Goal: Information Seeking & Learning: Learn about a topic

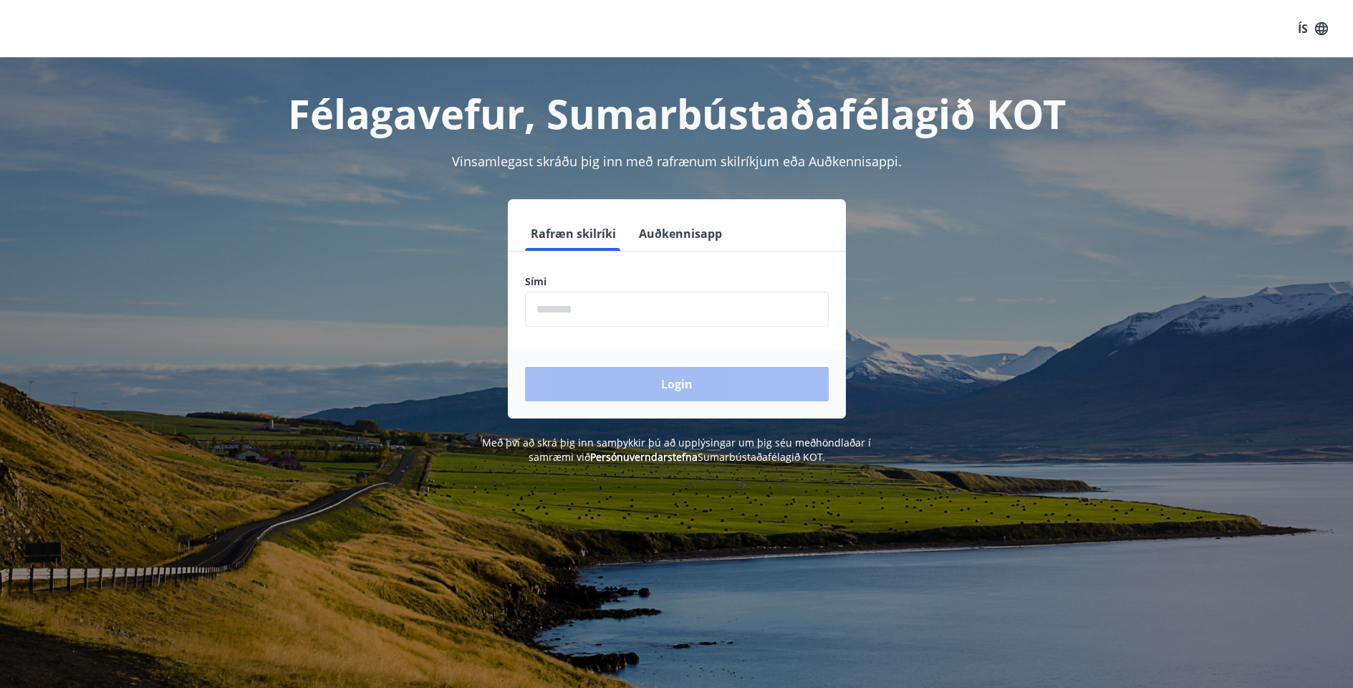
click at [607, 309] on input "phone" at bounding box center [677, 309] width 304 height 35
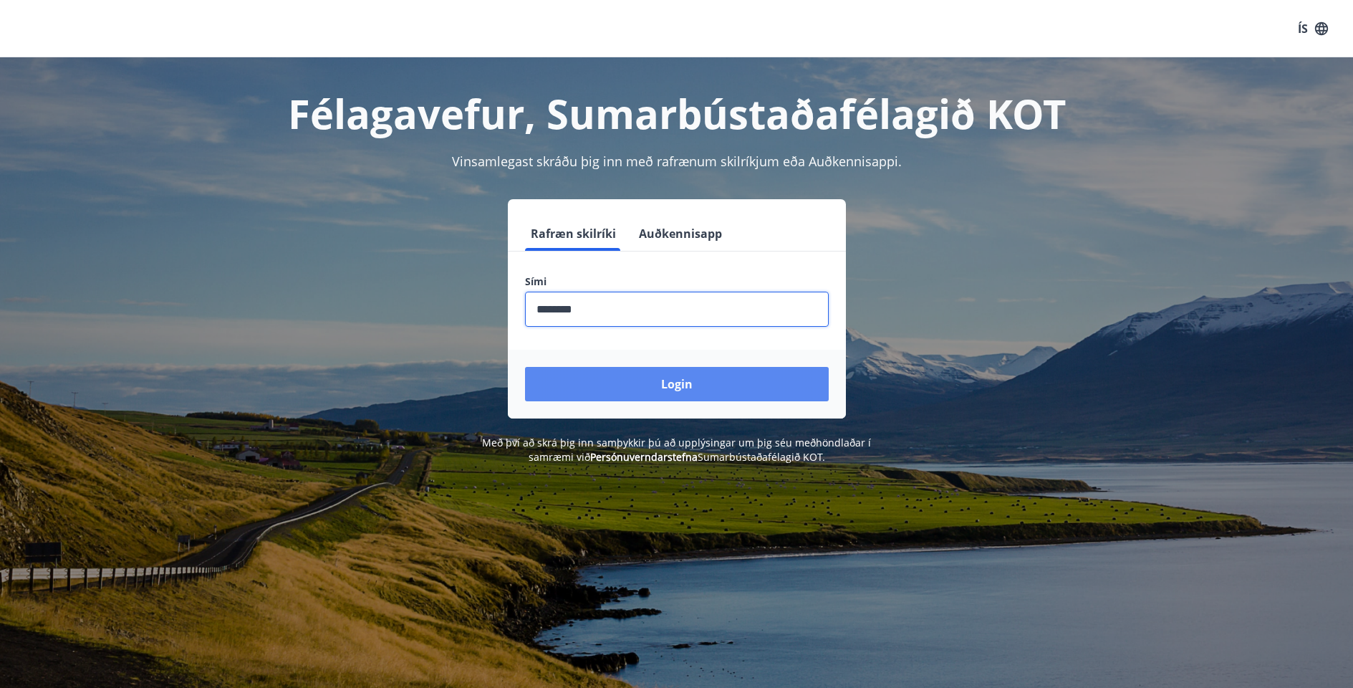
type input "********"
click at [666, 378] on button "Login" at bounding box center [677, 384] width 304 height 34
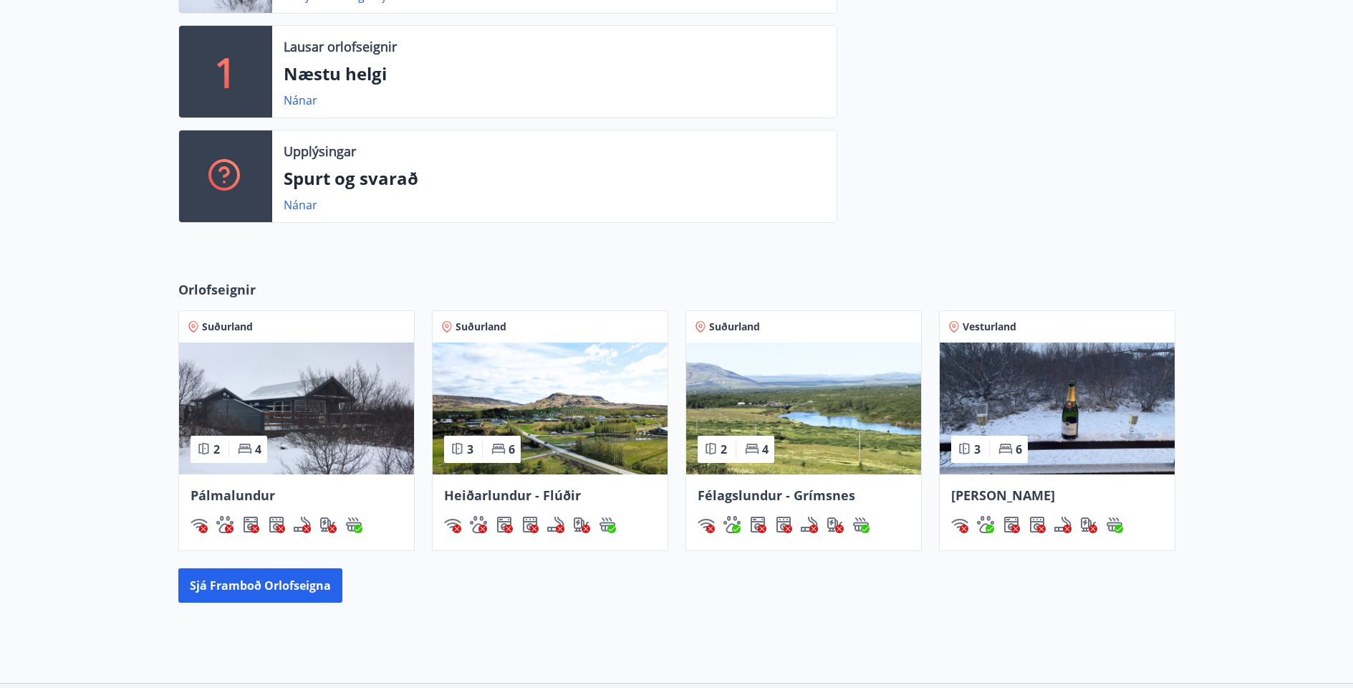
scroll to position [598, 0]
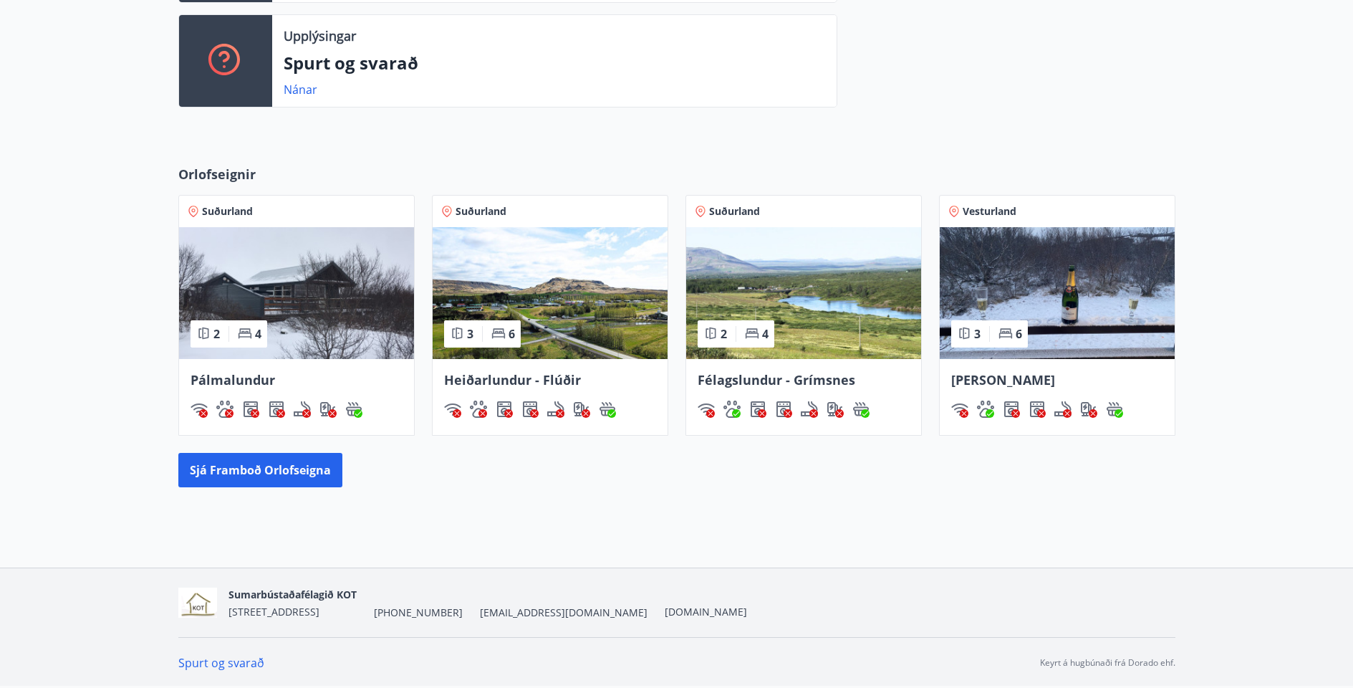
click at [324, 290] on img at bounding box center [296, 293] width 235 height 132
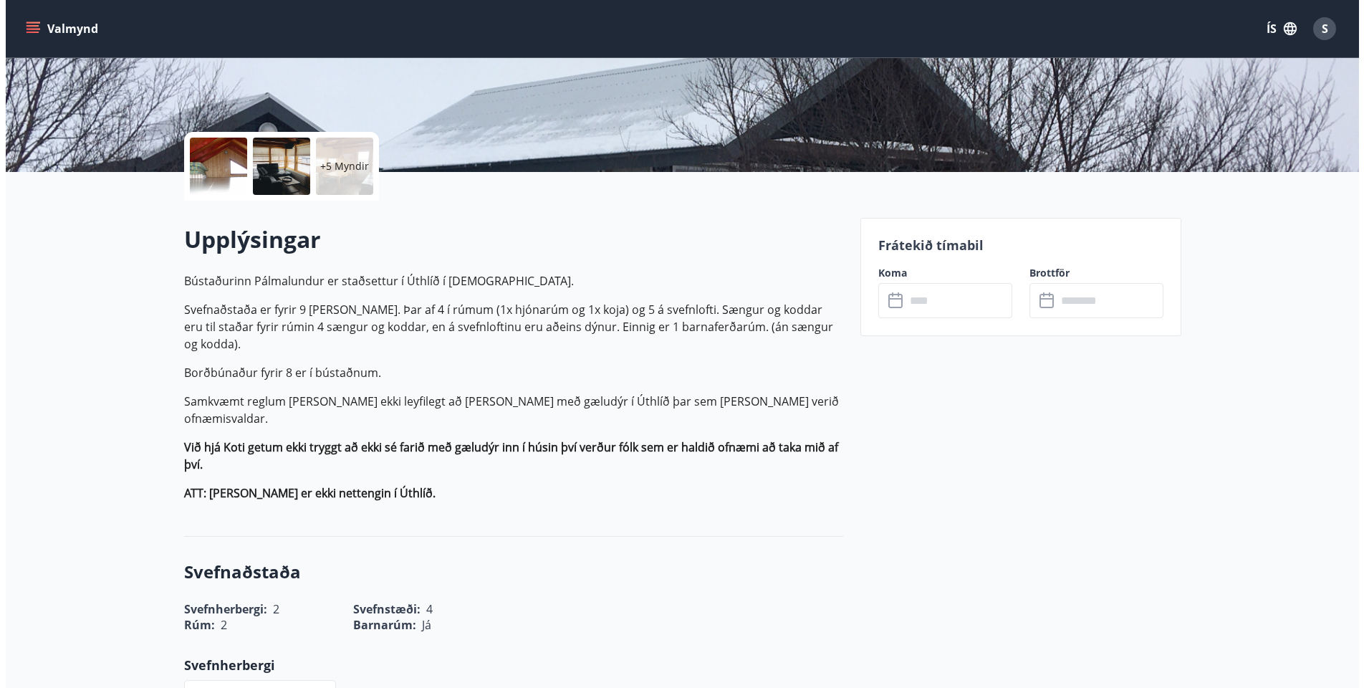
scroll to position [259, 0]
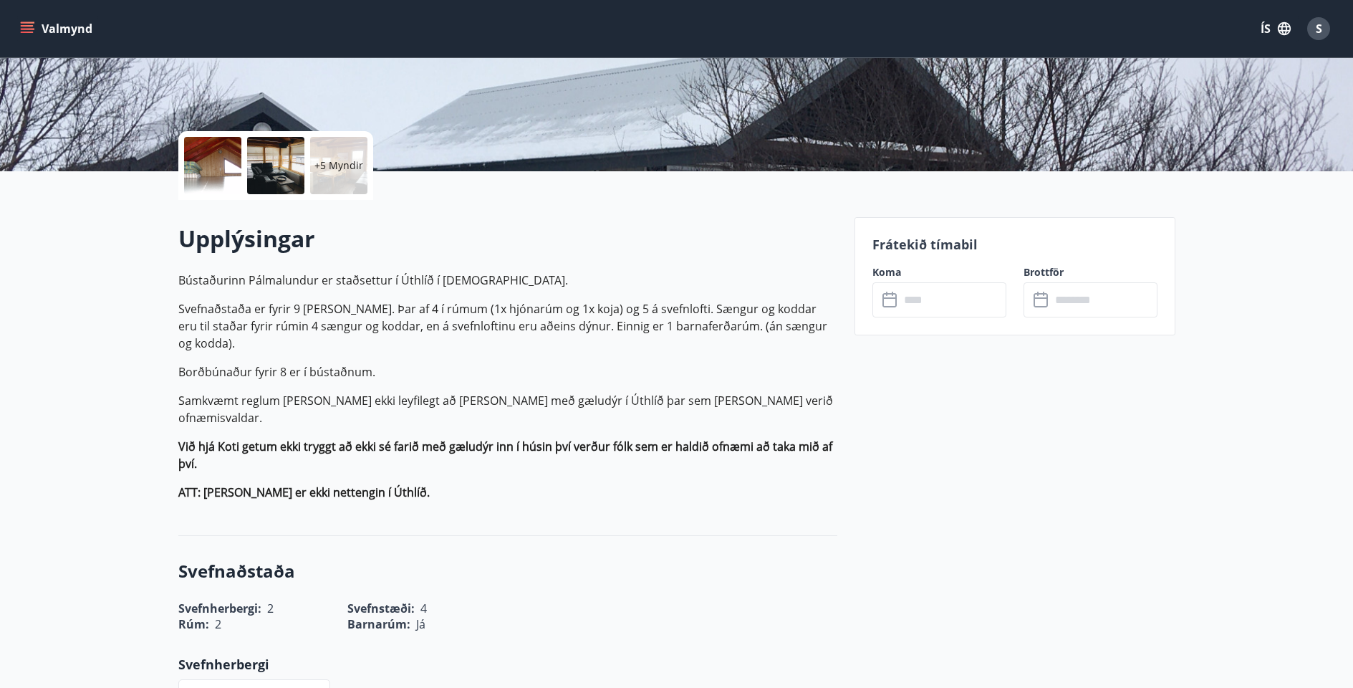
click at [209, 159] on div at bounding box center [212, 165] width 57 height 57
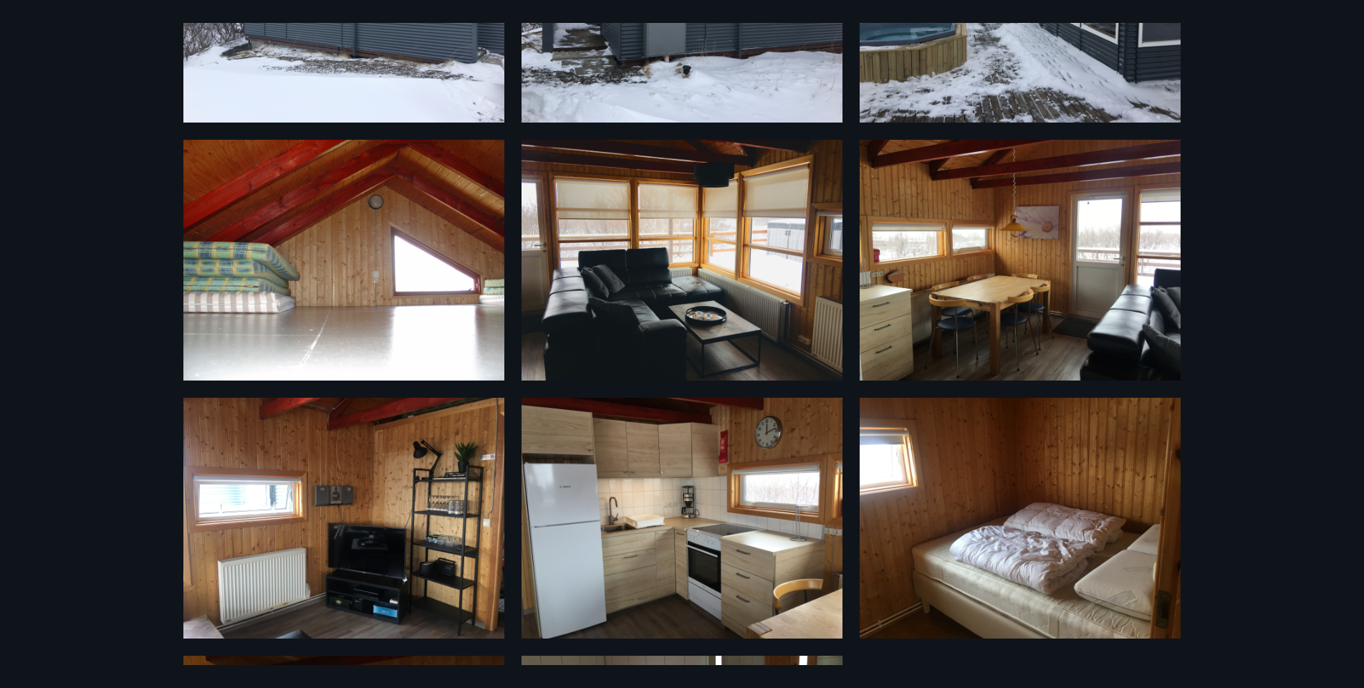
scroll to position [434, 0]
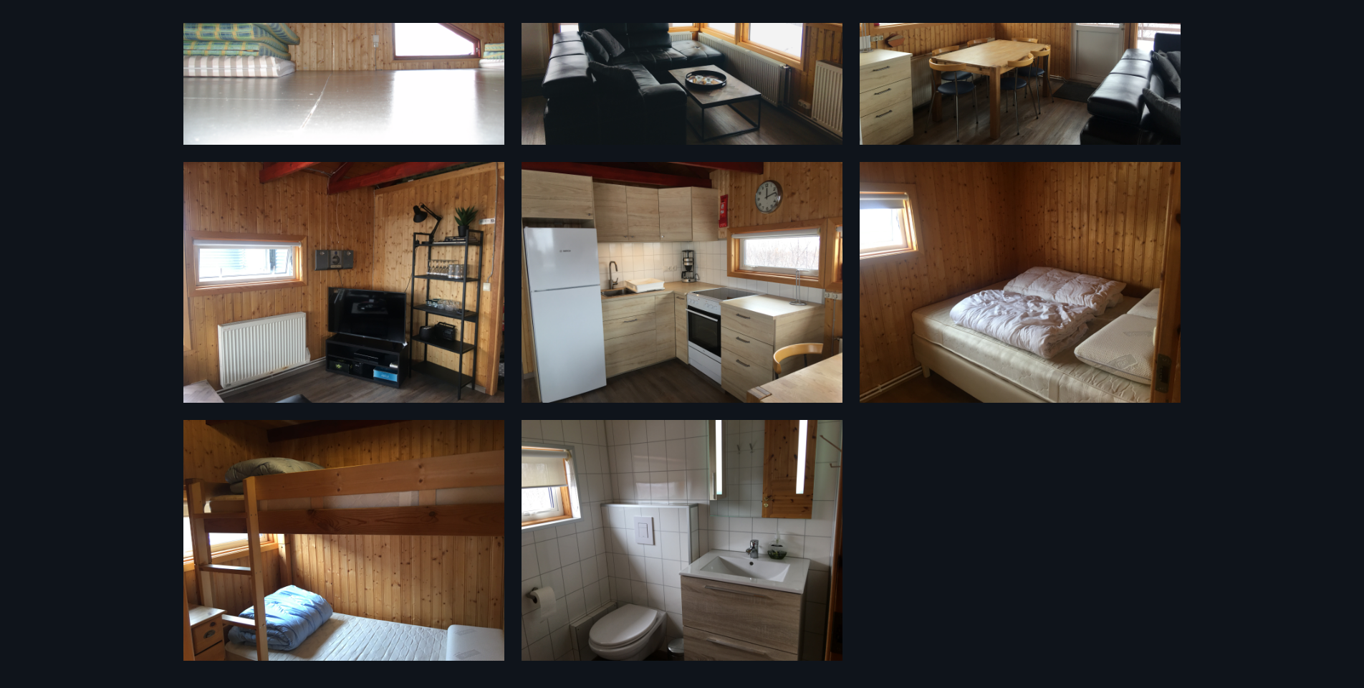
click at [926, 299] on img at bounding box center [1020, 282] width 321 height 241
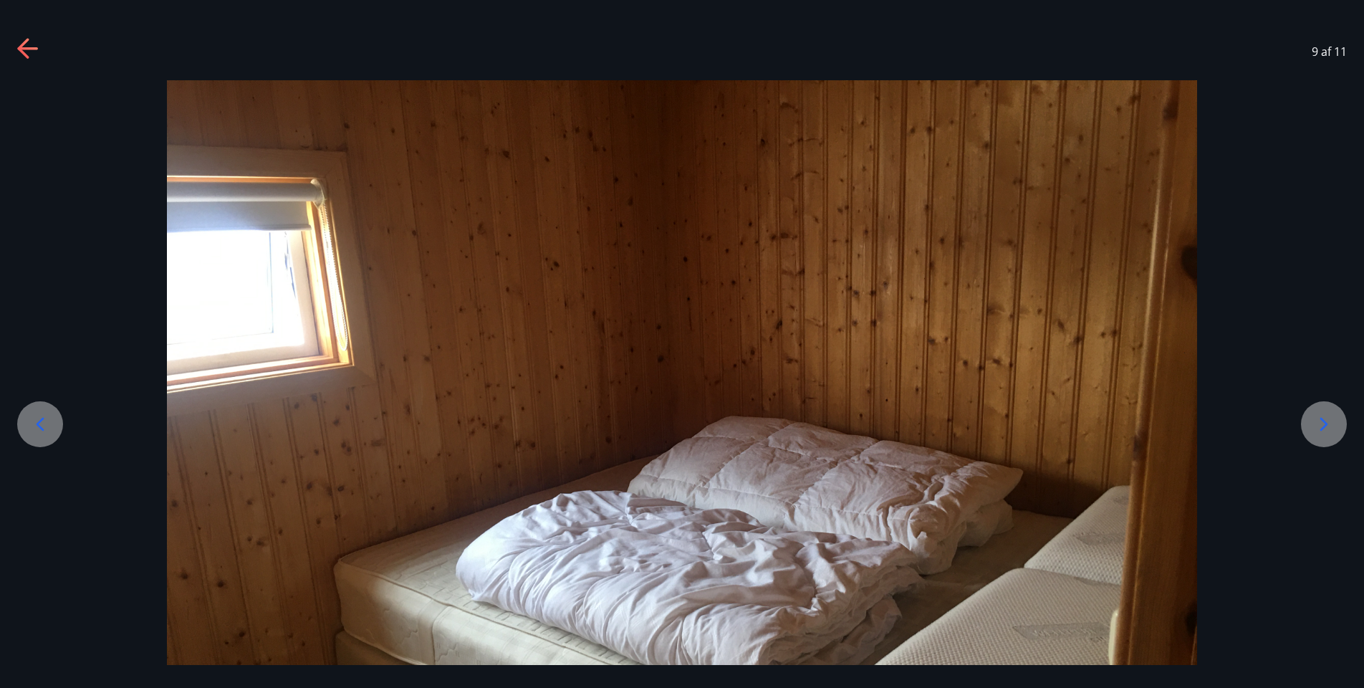
click at [1318, 429] on icon at bounding box center [1324, 424] width 23 height 23
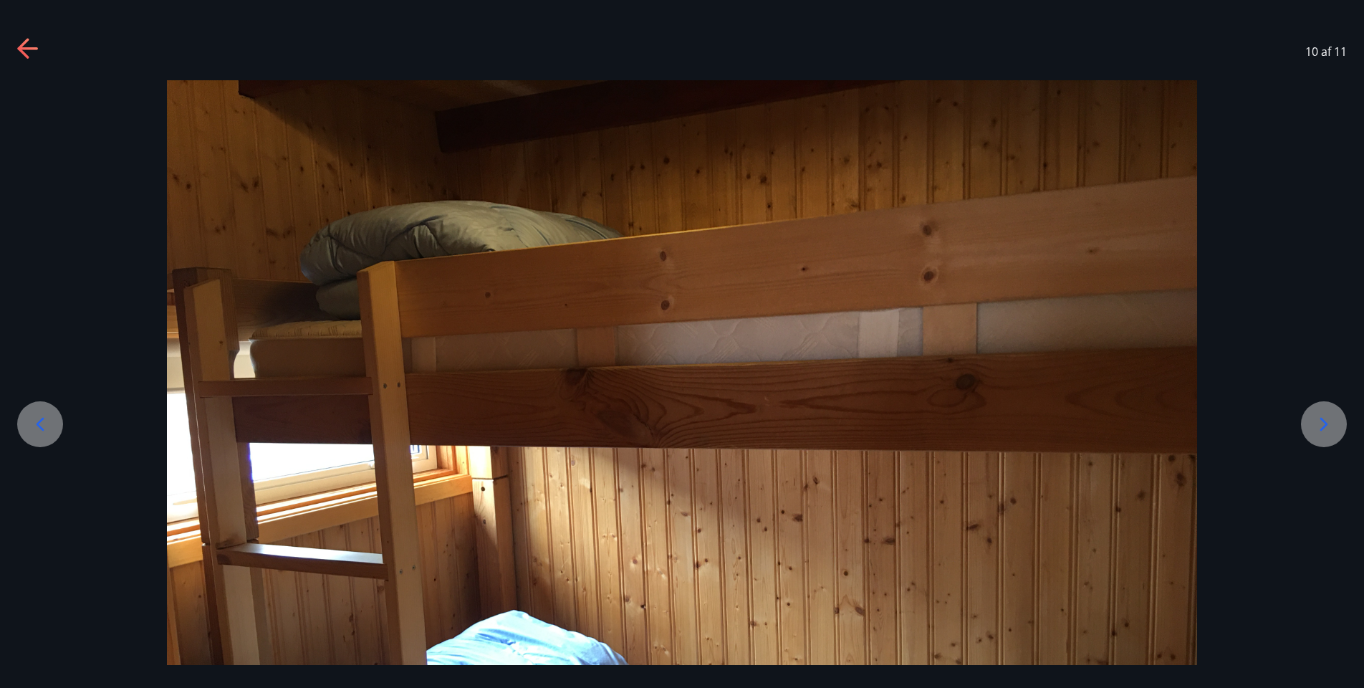
click at [1318, 429] on icon at bounding box center [1324, 424] width 23 height 23
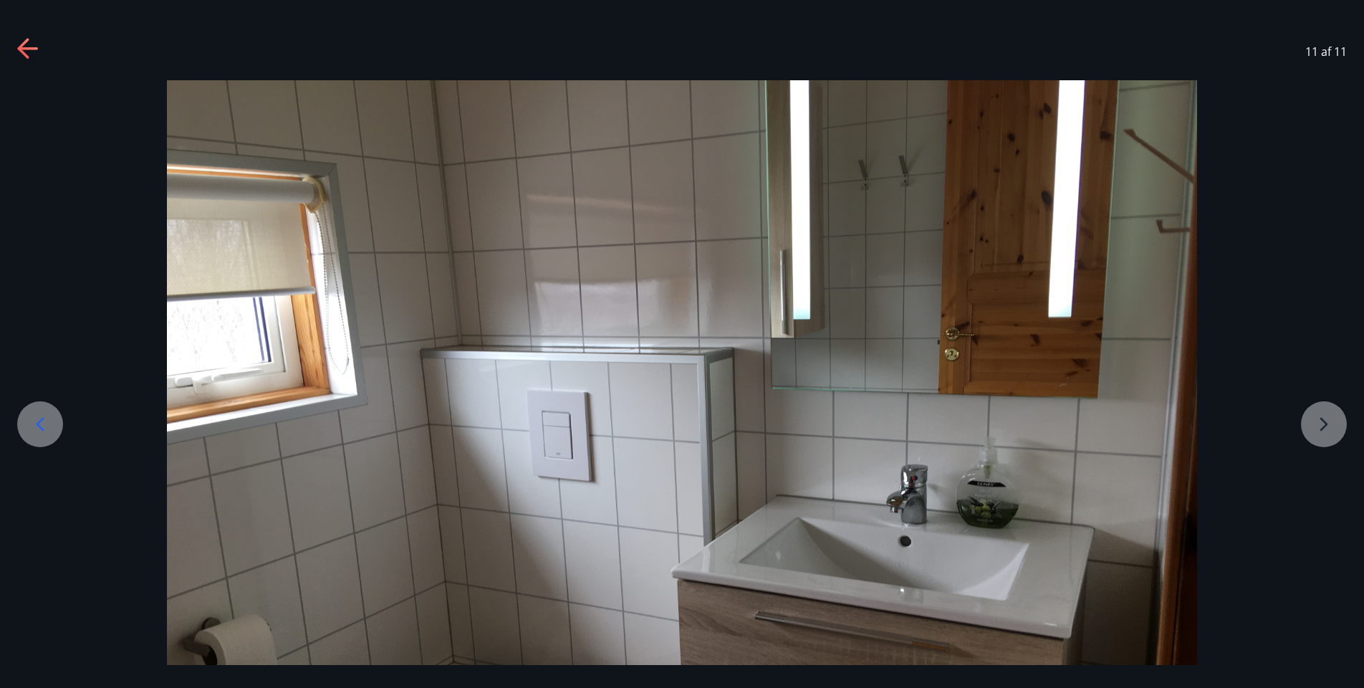
click at [1320, 431] on div at bounding box center [682, 466] width 1364 height 773
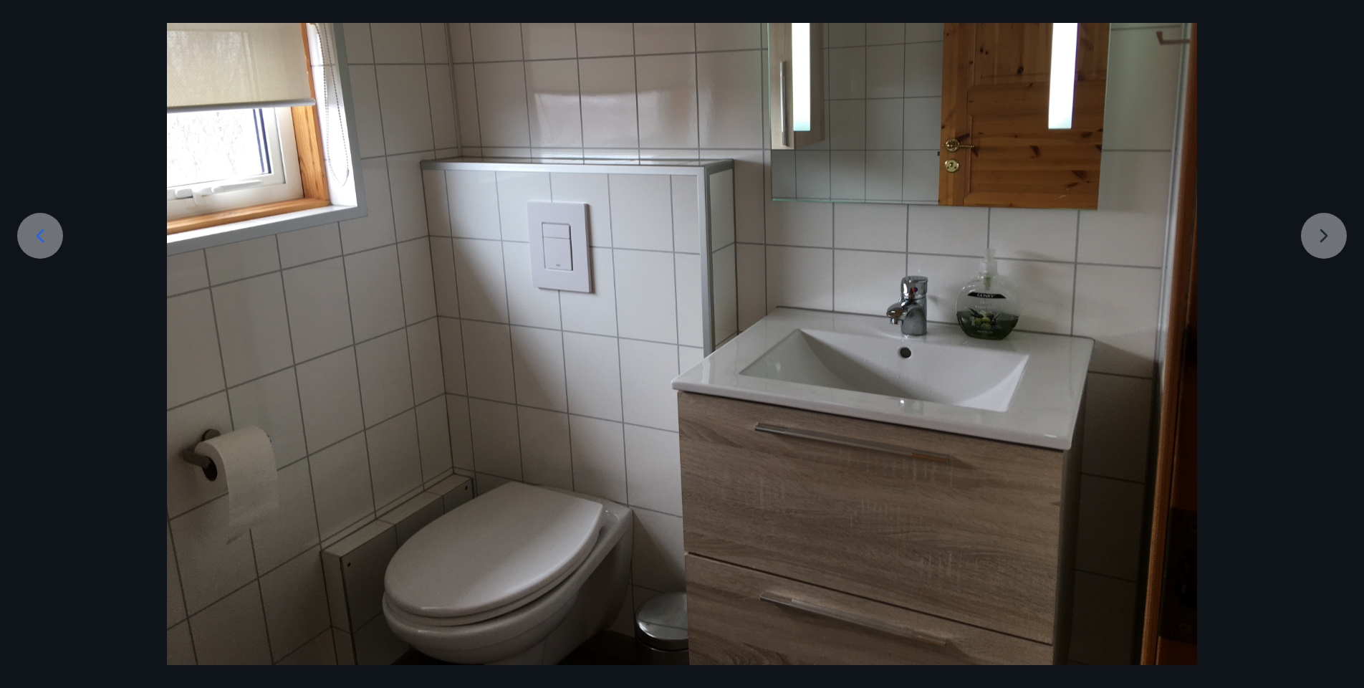
click at [1119, 390] on img at bounding box center [682, 278] width 1030 height 773
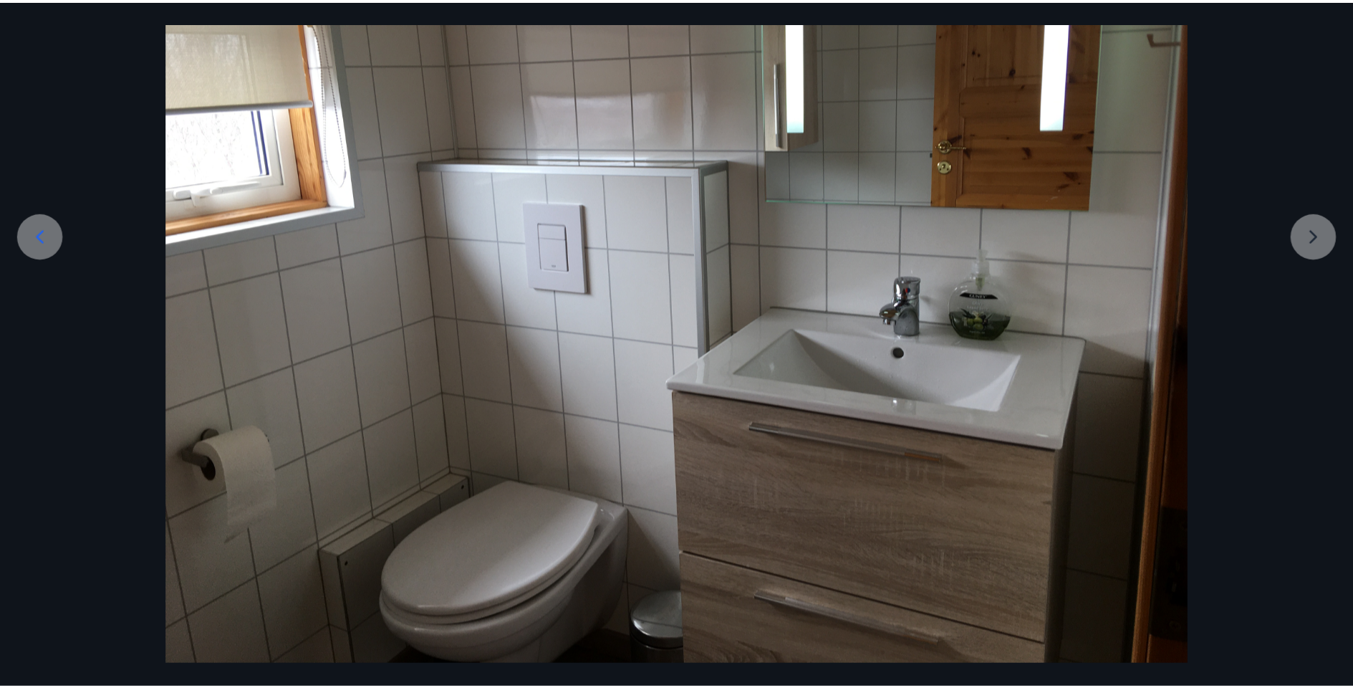
scroll to position [0, 0]
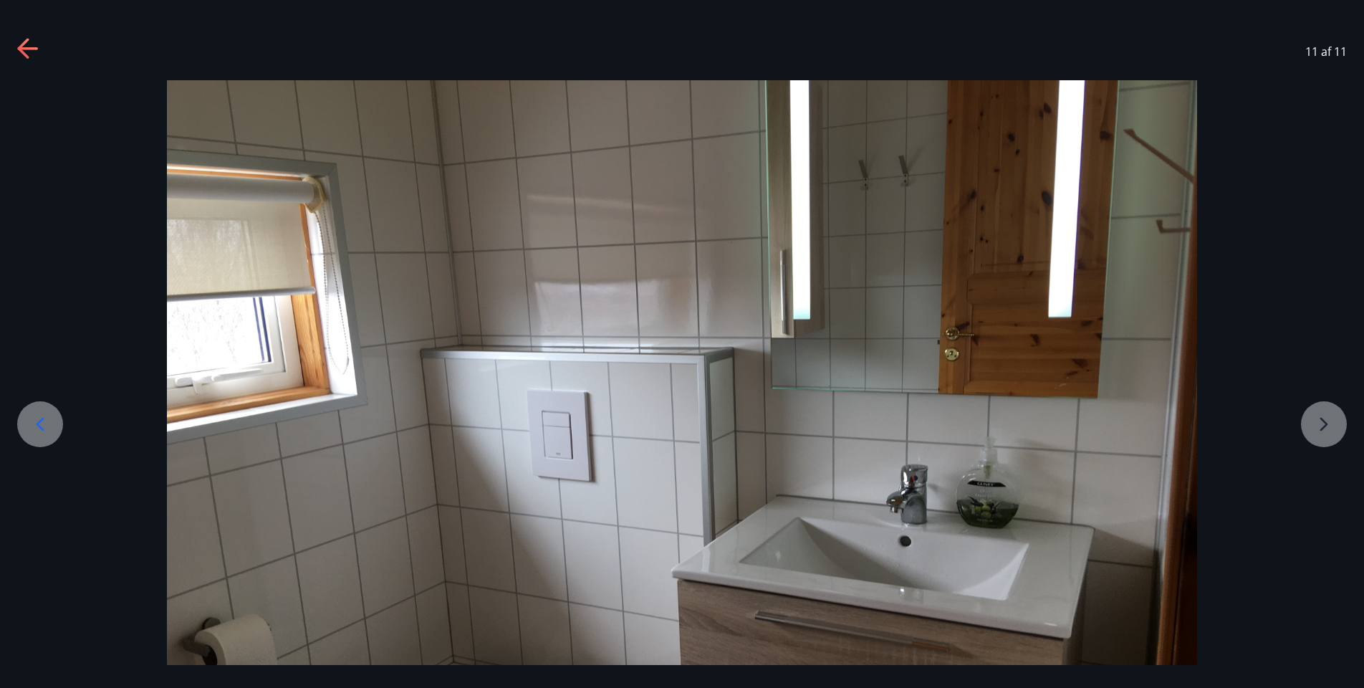
click at [32, 56] on icon at bounding box center [28, 49] width 23 height 23
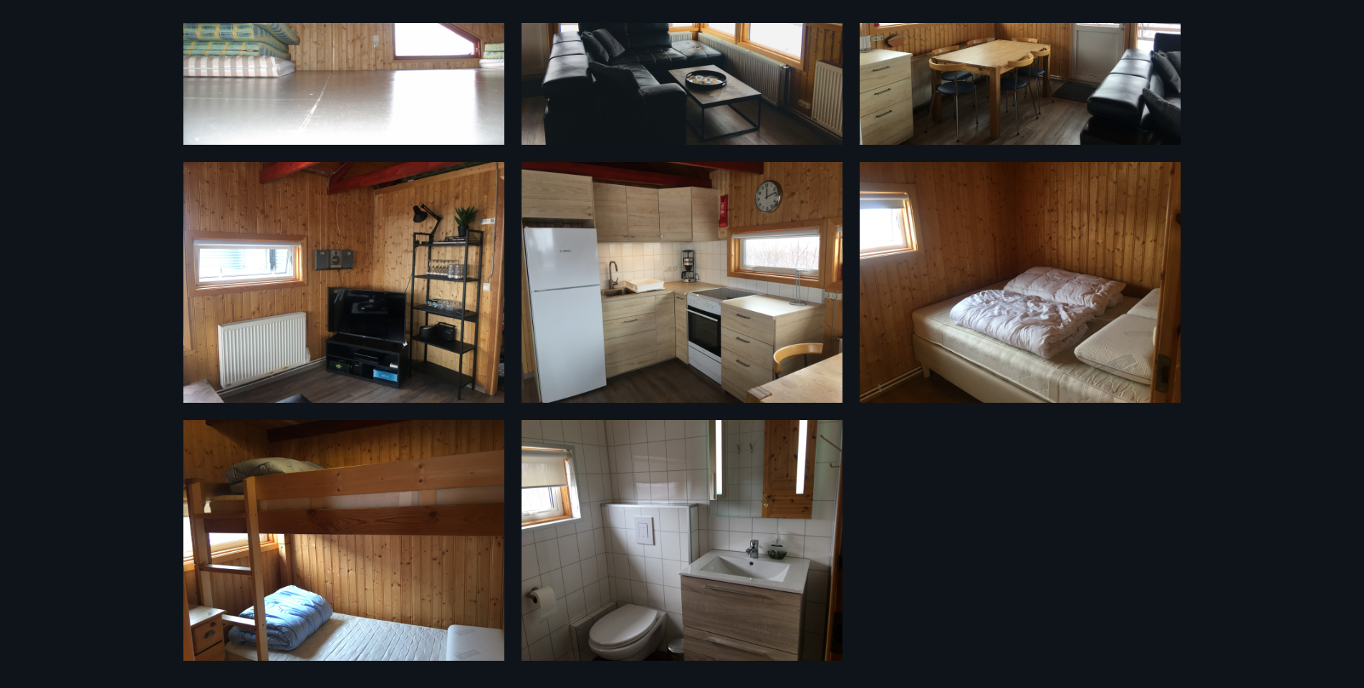
click at [1355, 191] on div "11 Myndir" at bounding box center [682, 344] width 1364 height 688
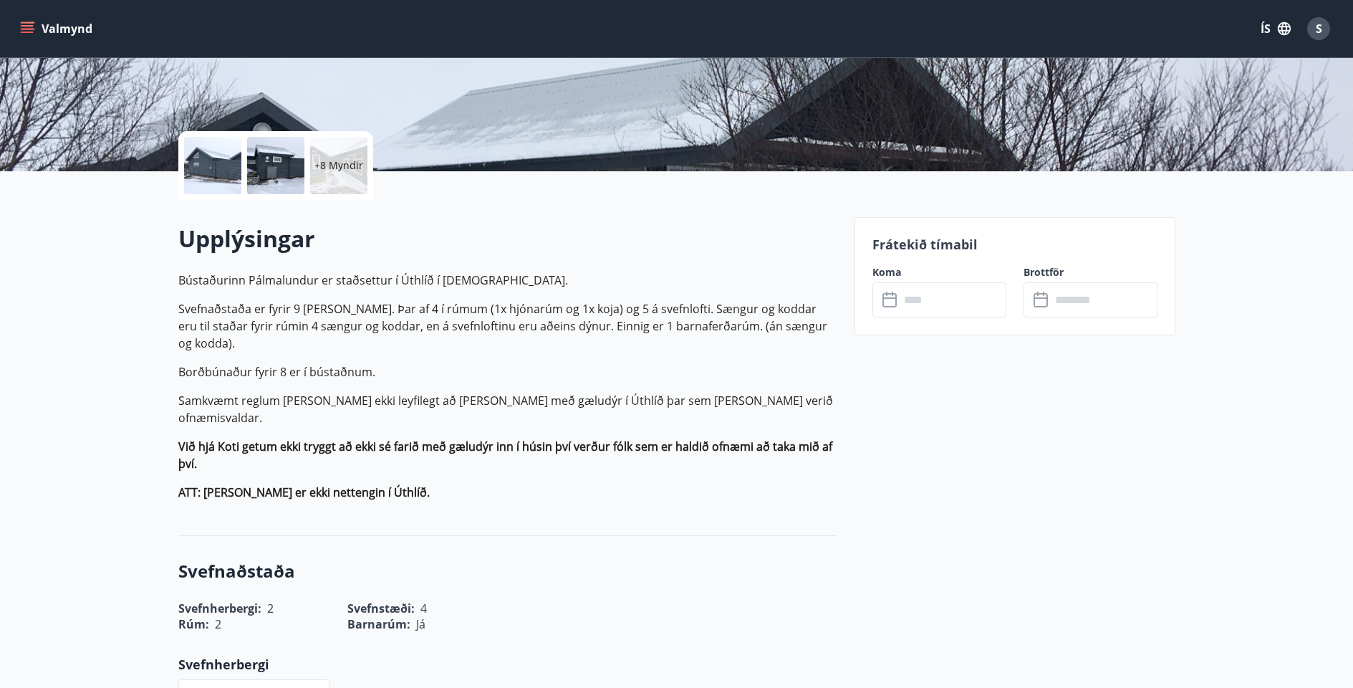
click at [646, 314] on p "Svefnaðstaða er fyrir 9 manns. Þar af 4 í rúmum (1x hjónarúm og 1x koja) og 5 á…" at bounding box center [507, 326] width 659 height 52
click at [573, 320] on p "Svefnaðstaða er fyrir 9 manns. Þar af 4 í rúmum (1x hjónarúm og 1x koja) og 5 á…" at bounding box center [507, 326] width 659 height 52
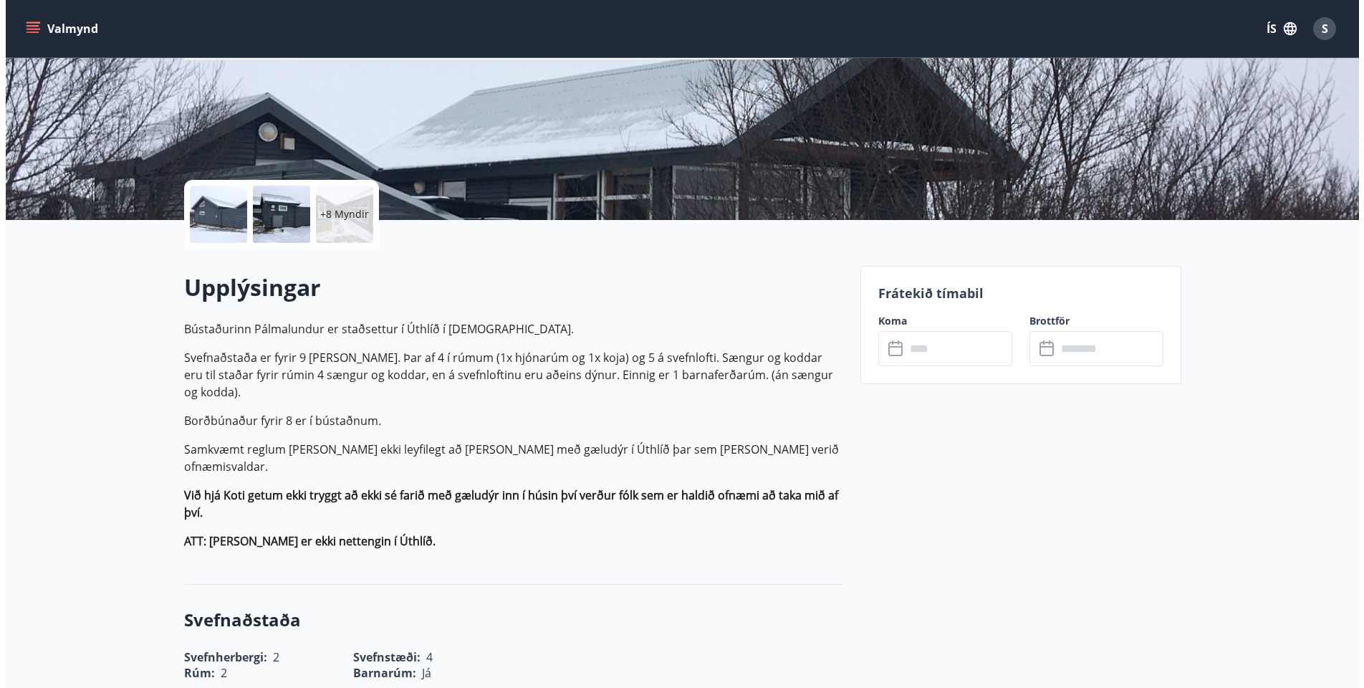
scroll to position [211, 0]
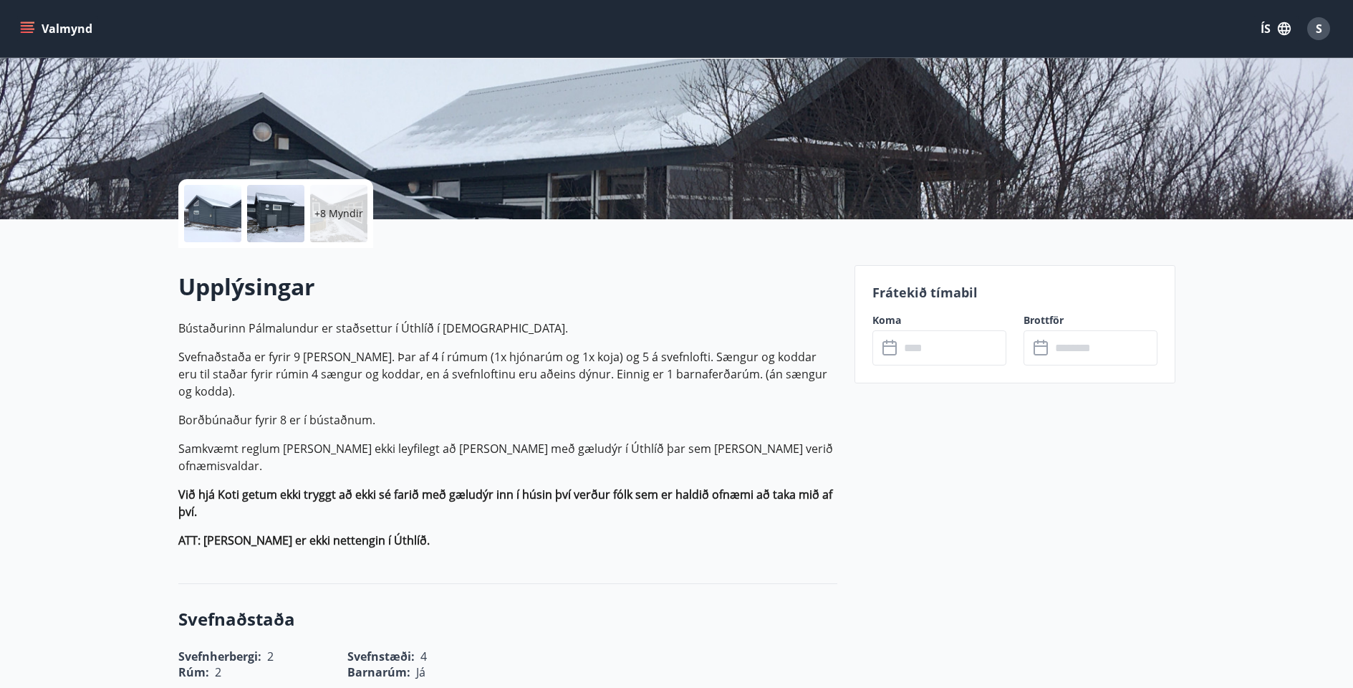
click at [238, 206] on div at bounding box center [212, 213] width 57 height 57
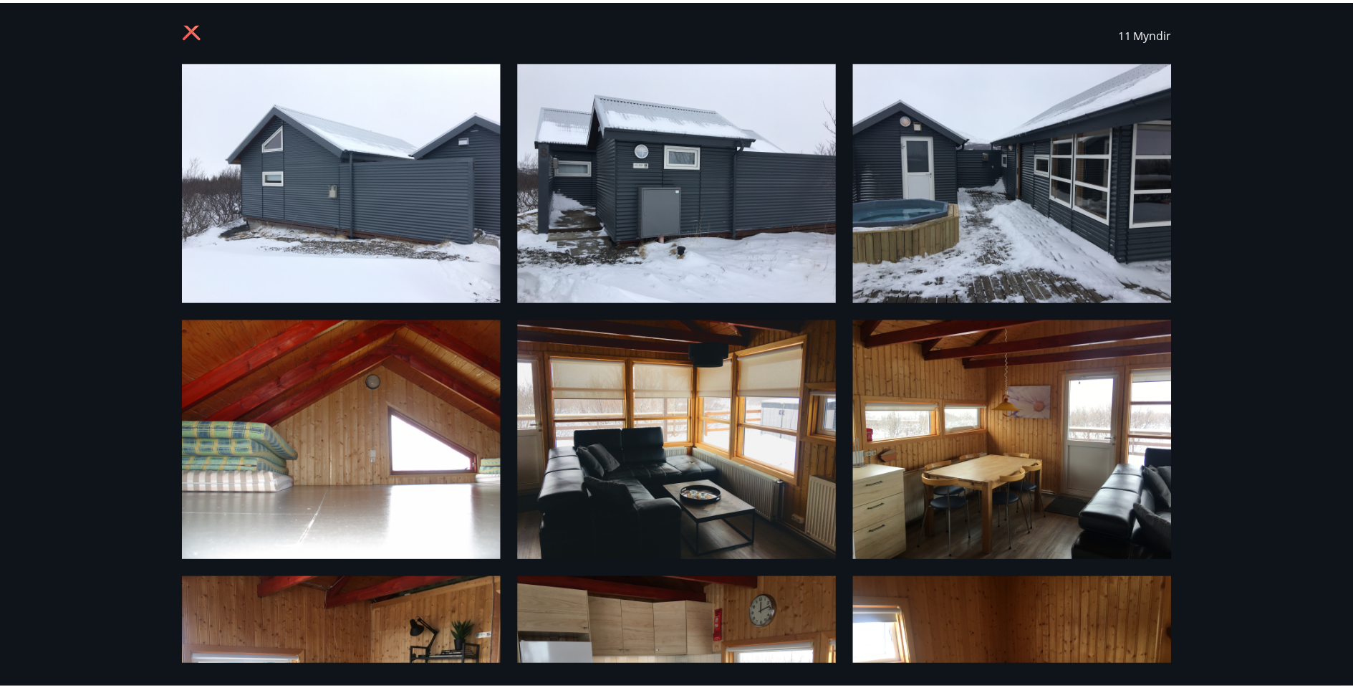
scroll to position [0, 0]
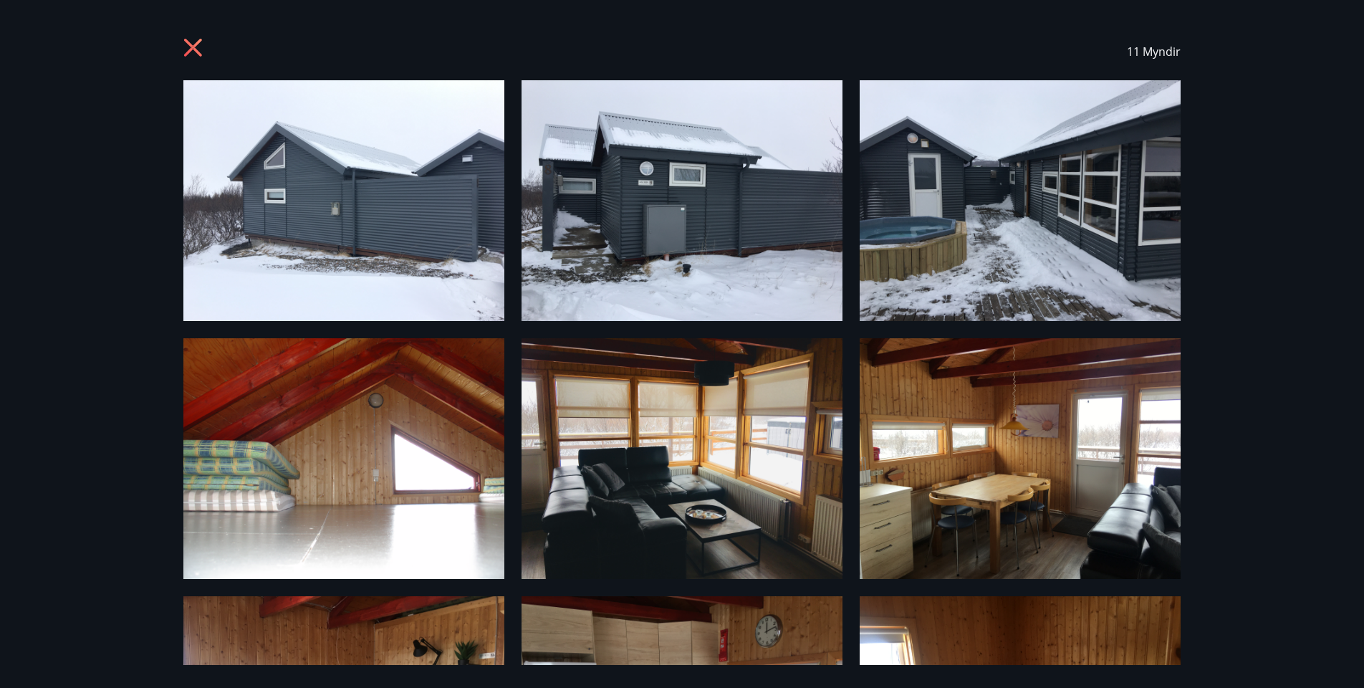
click at [196, 13] on div "11 Myndir" at bounding box center [682, 344] width 1364 height 688
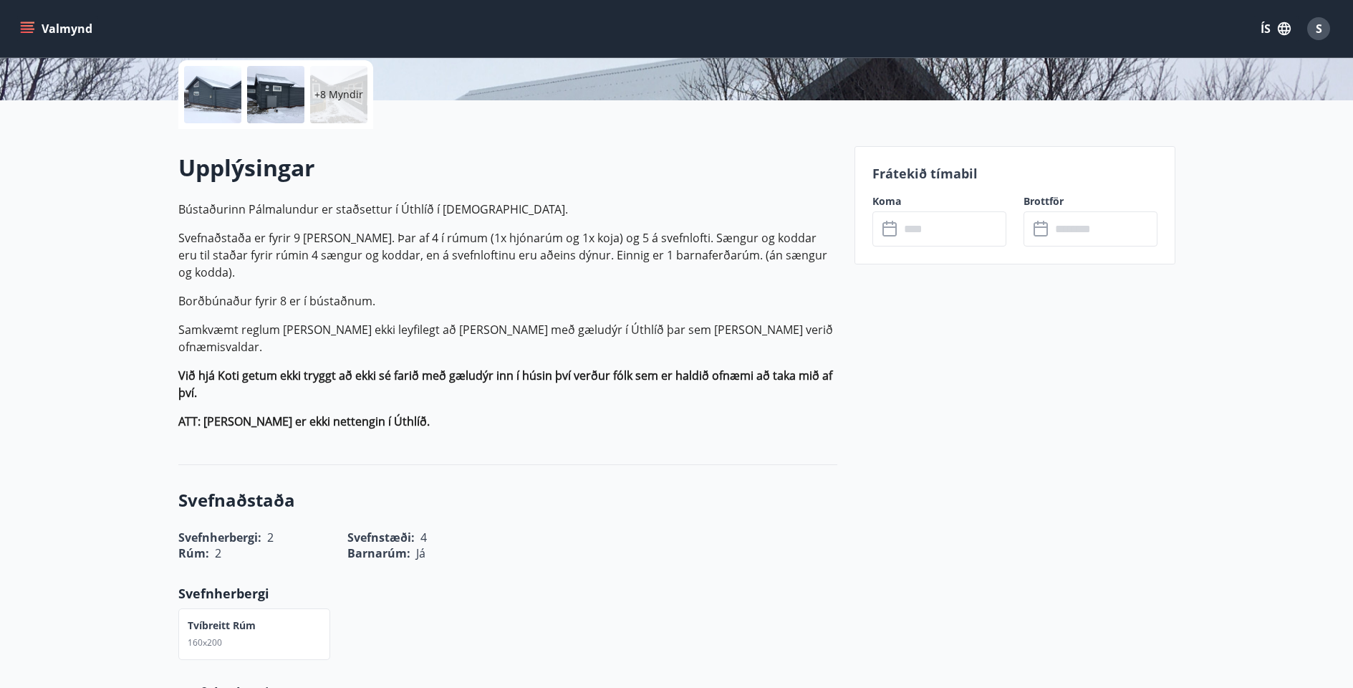
scroll to position [309, 0]
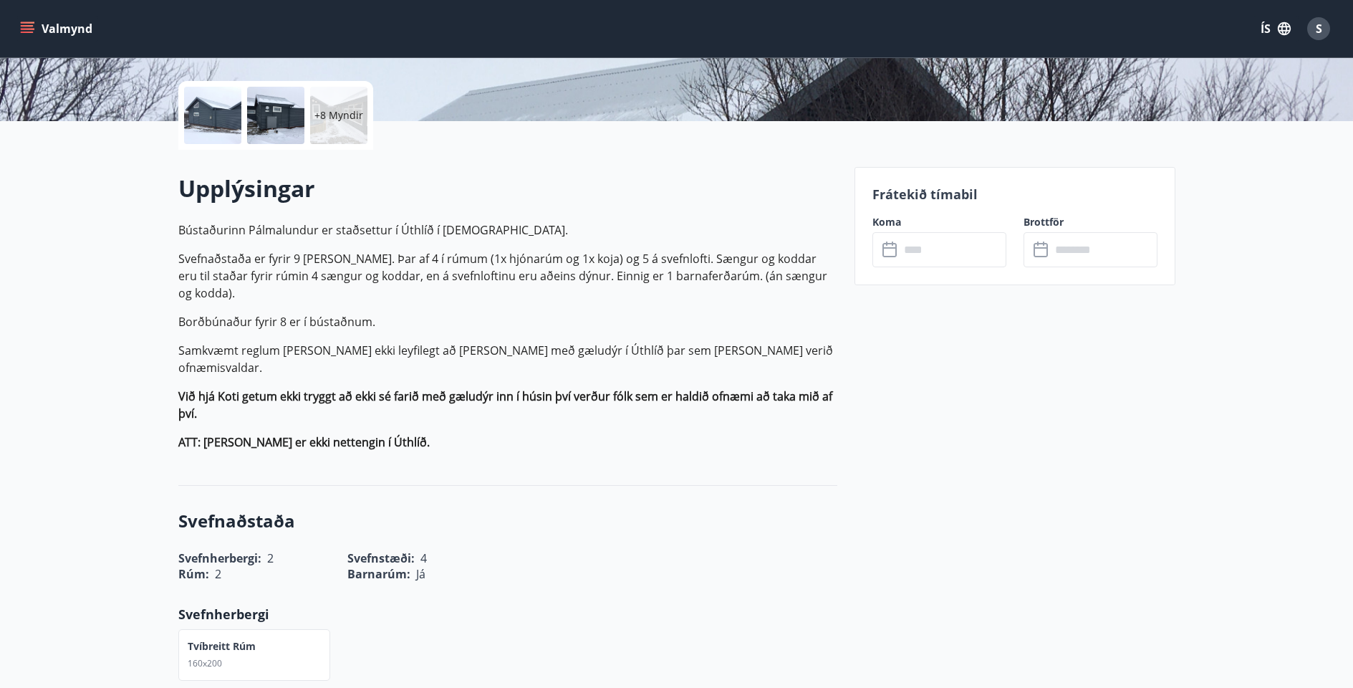
click at [499, 388] on p "Við hjá Koti getum ekki tryggt að ekki sé farið með gæludýr inn í húsin því ver…" at bounding box center [507, 405] width 659 height 34
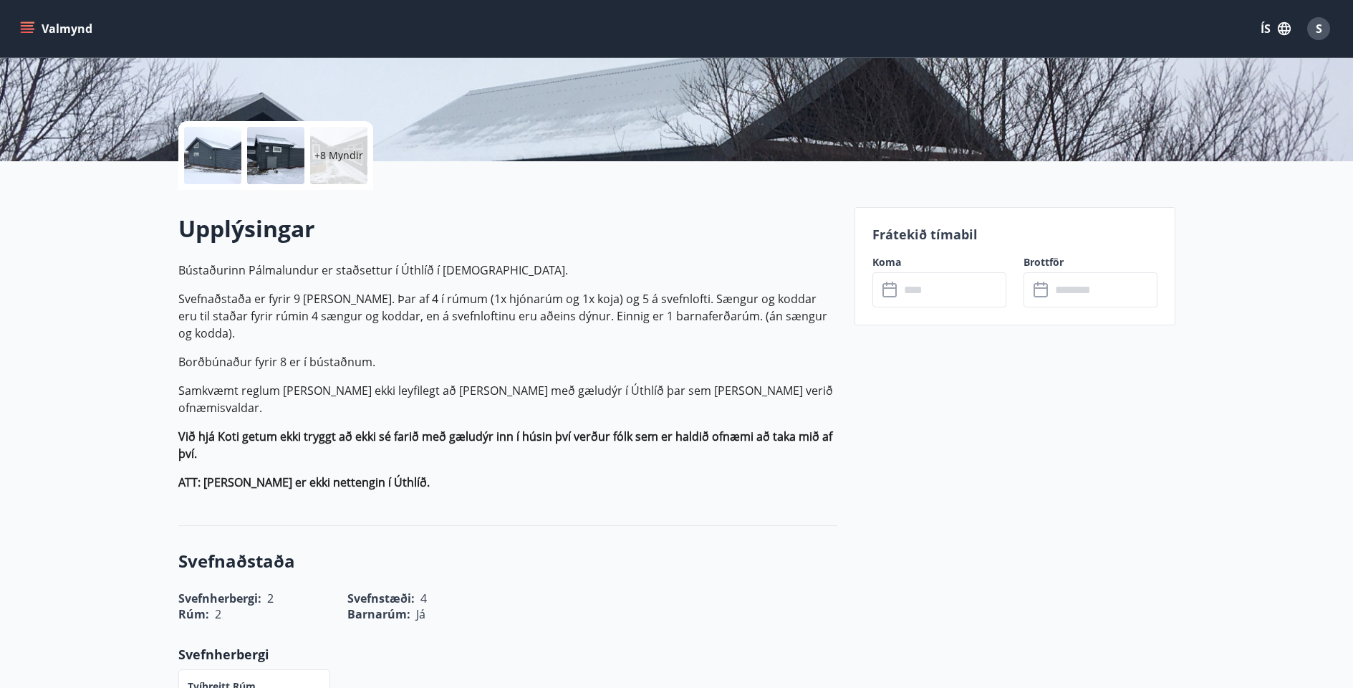
scroll to position [268, 0]
